Goal: Find contact information: Find contact information

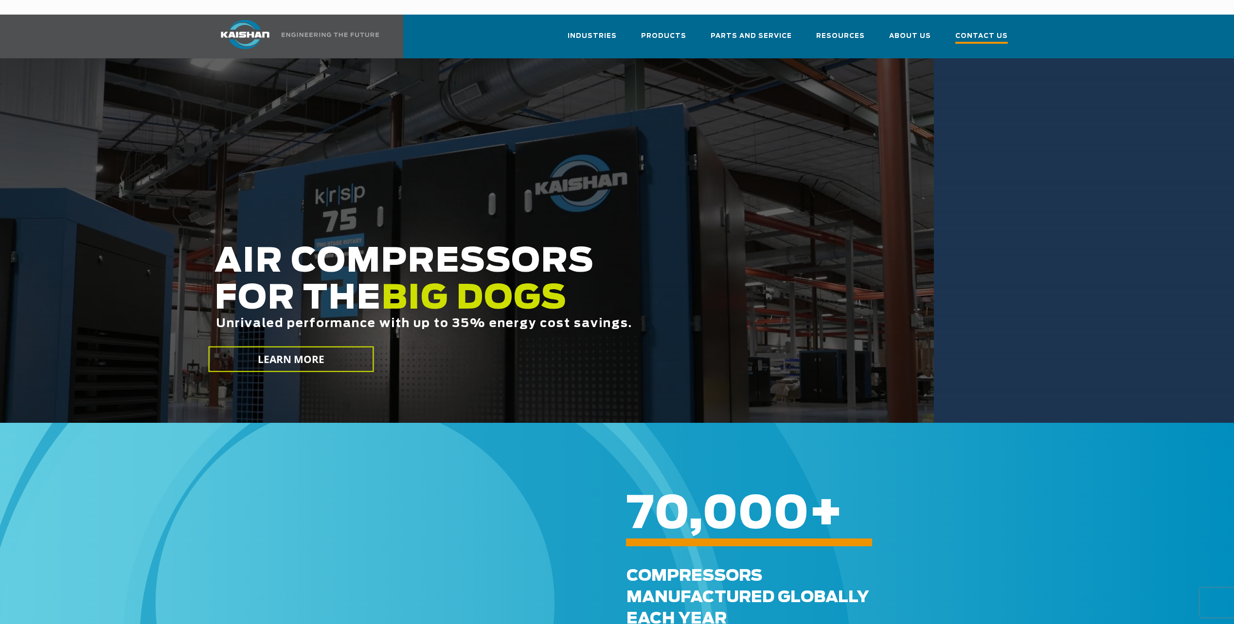
click at [975, 31] on span "Contact Us" at bounding box center [981, 37] width 53 height 13
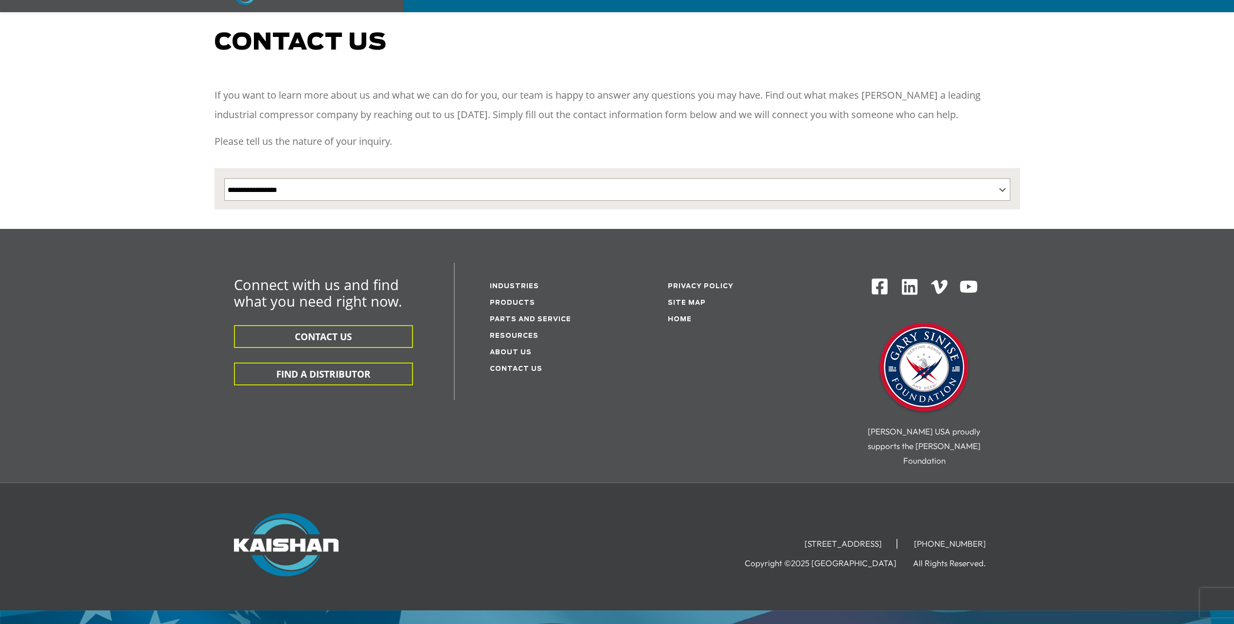
scroll to position [93, 0]
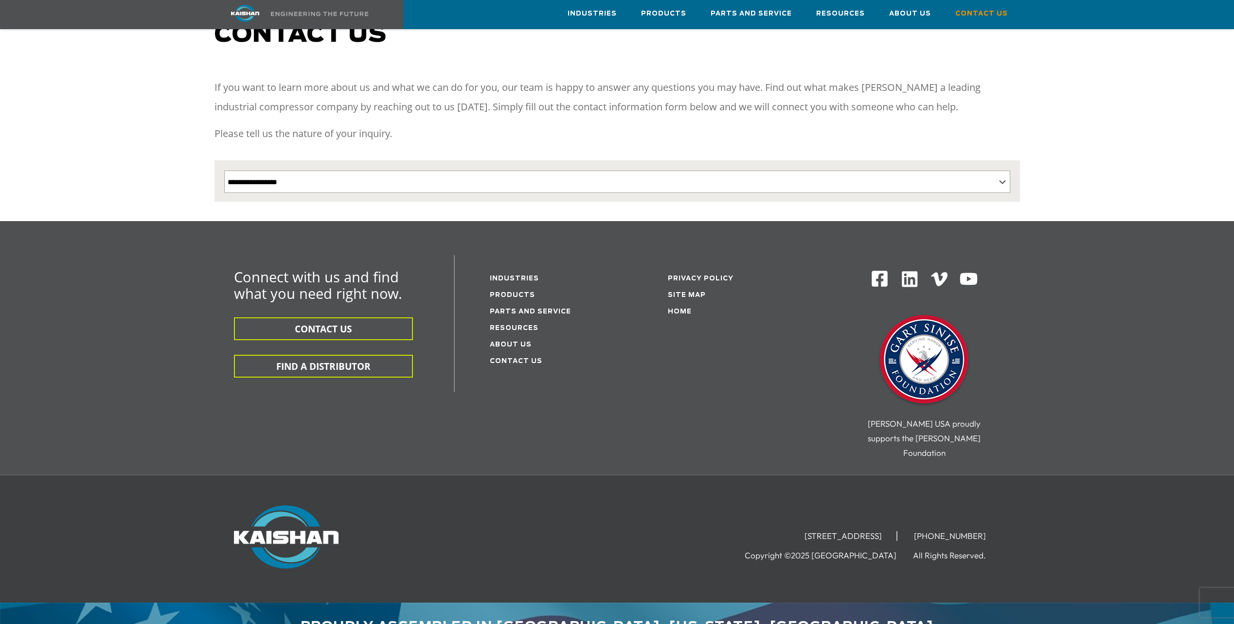
drag, startPoint x: 739, startPoint y: 511, endPoint x: 899, endPoint y: 504, distance: 159.6
click at [897, 531] on li "[STREET_ADDRESS]" at bounding box center [843, 536] width 107 height 10
drag, startPoint x: 899, startPoint y: 504, endPoint x: 888, endPoint y: 507, distance: 11.0
